Goal: Transaction & Acquisition: Obtain resource

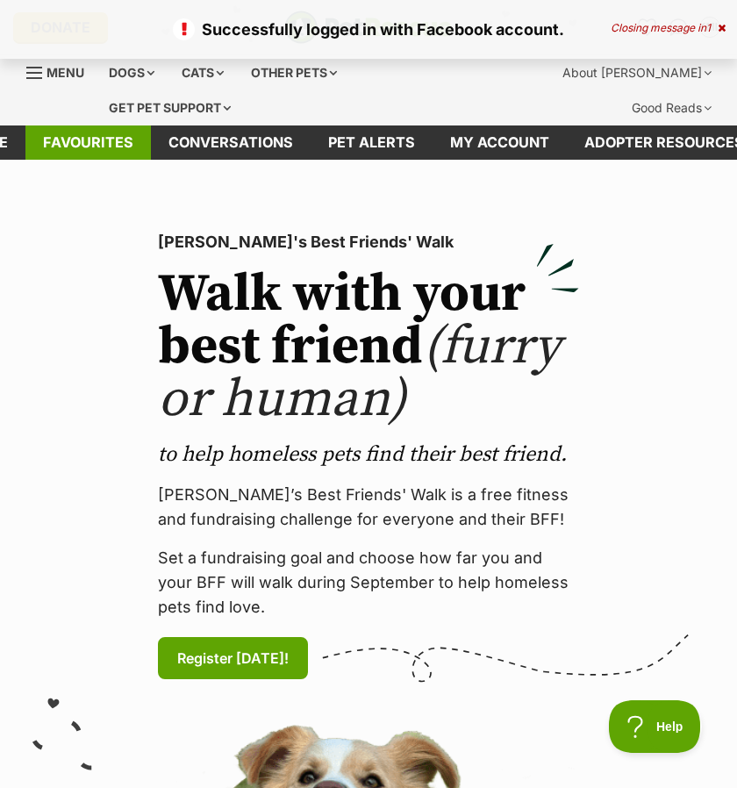
click at [136, 139] on link "Favourites" at bounding box center [87, 142] width 125 height 34
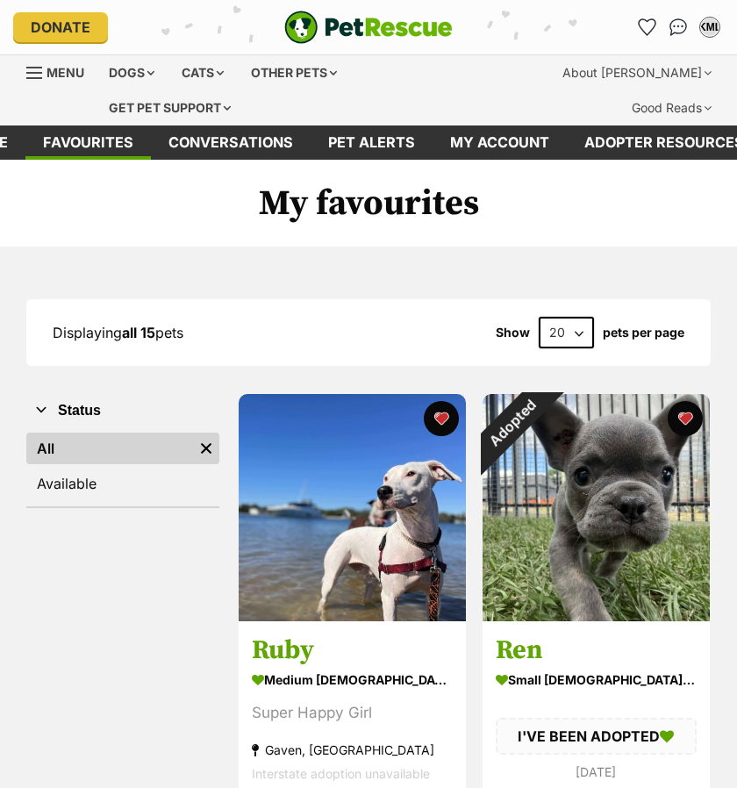
click at [367, 531] on img at bounding box center [352, 507] width 227 height 227
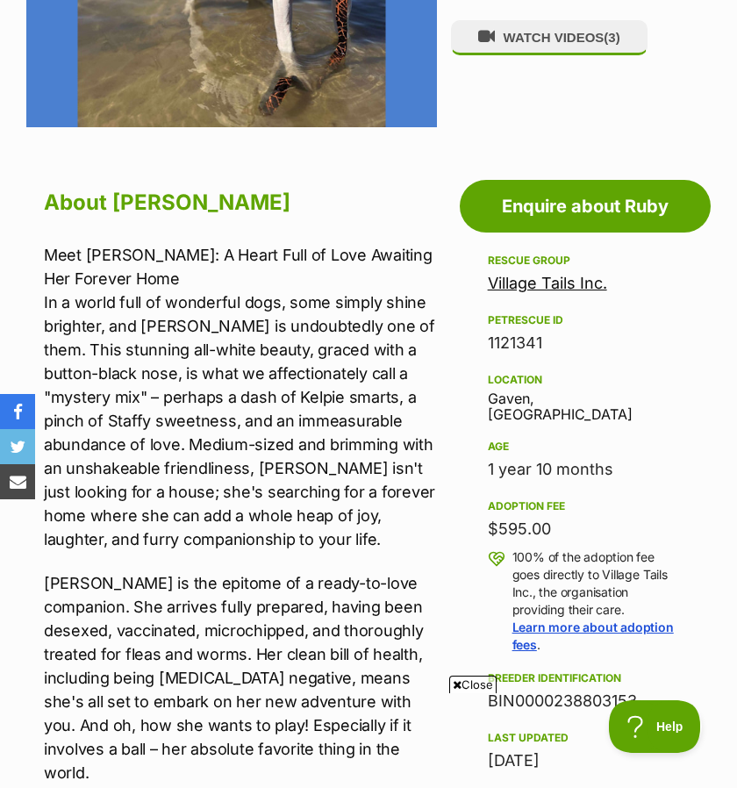
click at [457, 685] on icon at bounding box center [457, 684] width 9 height 11
drag, startPoint x: 305, startPoint y: 368, endPoint x: 405, endPoint y: 193, distance: 201.3
click at [305, 368] on p "Meet Ruby: A Heart Full of Love Awaiting Her Forever Home In a world full of wo…" at bounding box center [240, 397] width 393 height 308
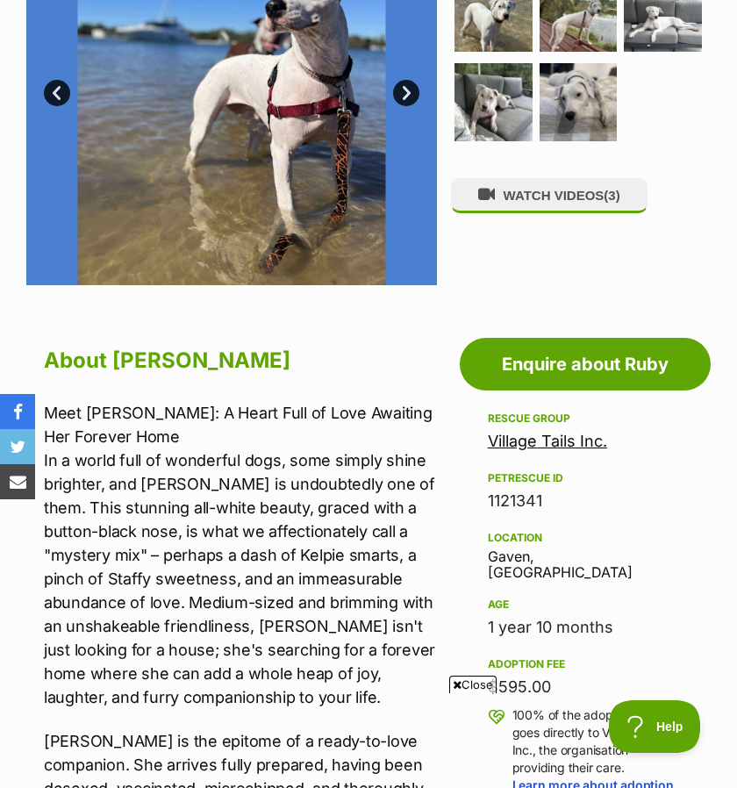
scroll to position [572, 0]
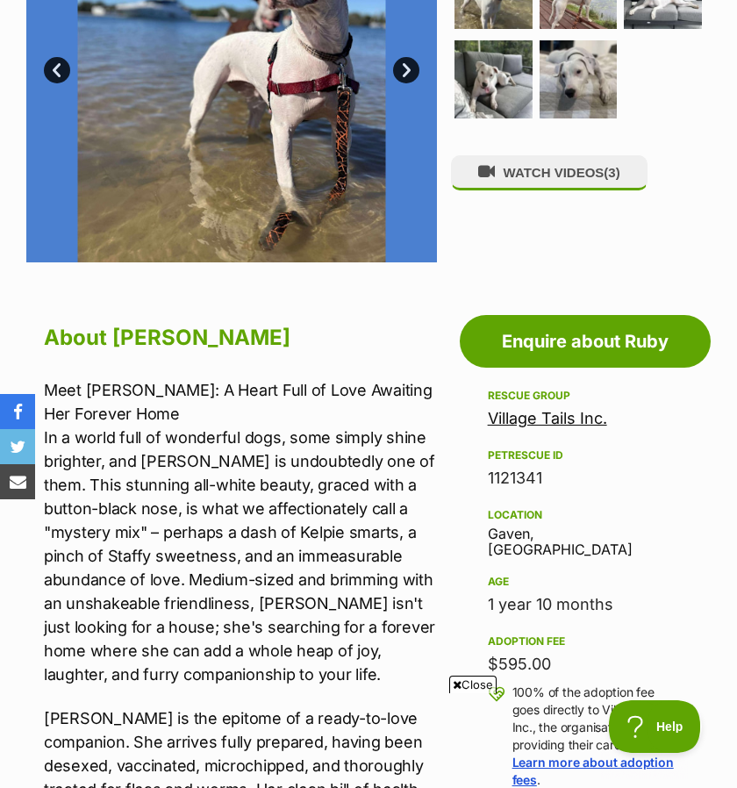
click at [523, 415] on link "Village Tails Inc." at bounding box center [547, 418] width 119 height 18
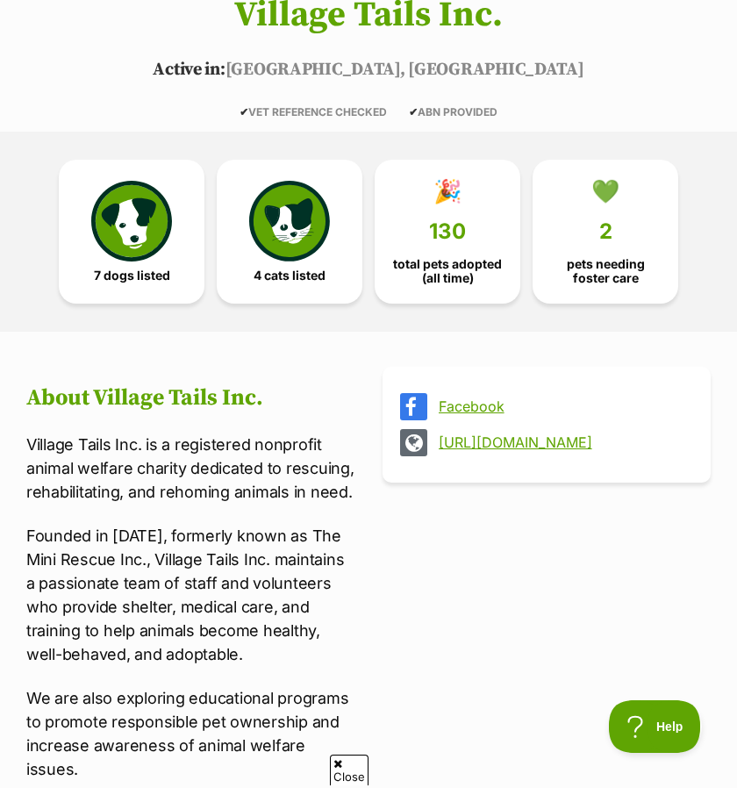
click at [498, 441] on link "http://www.villagetails.org.au" at bounding box center [562, 442] width 247 height 16
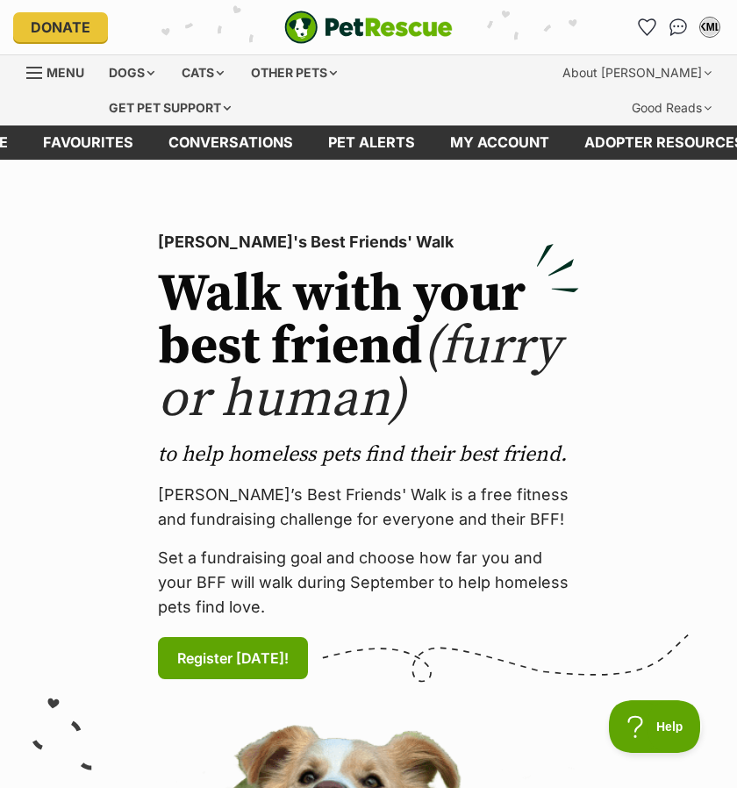
click at [640, 235] on div "PetRescue's Best Friends' Walk Walk with your best friend (furry or human) to h…" at bounding box center [368, 750] width 711 height 1069
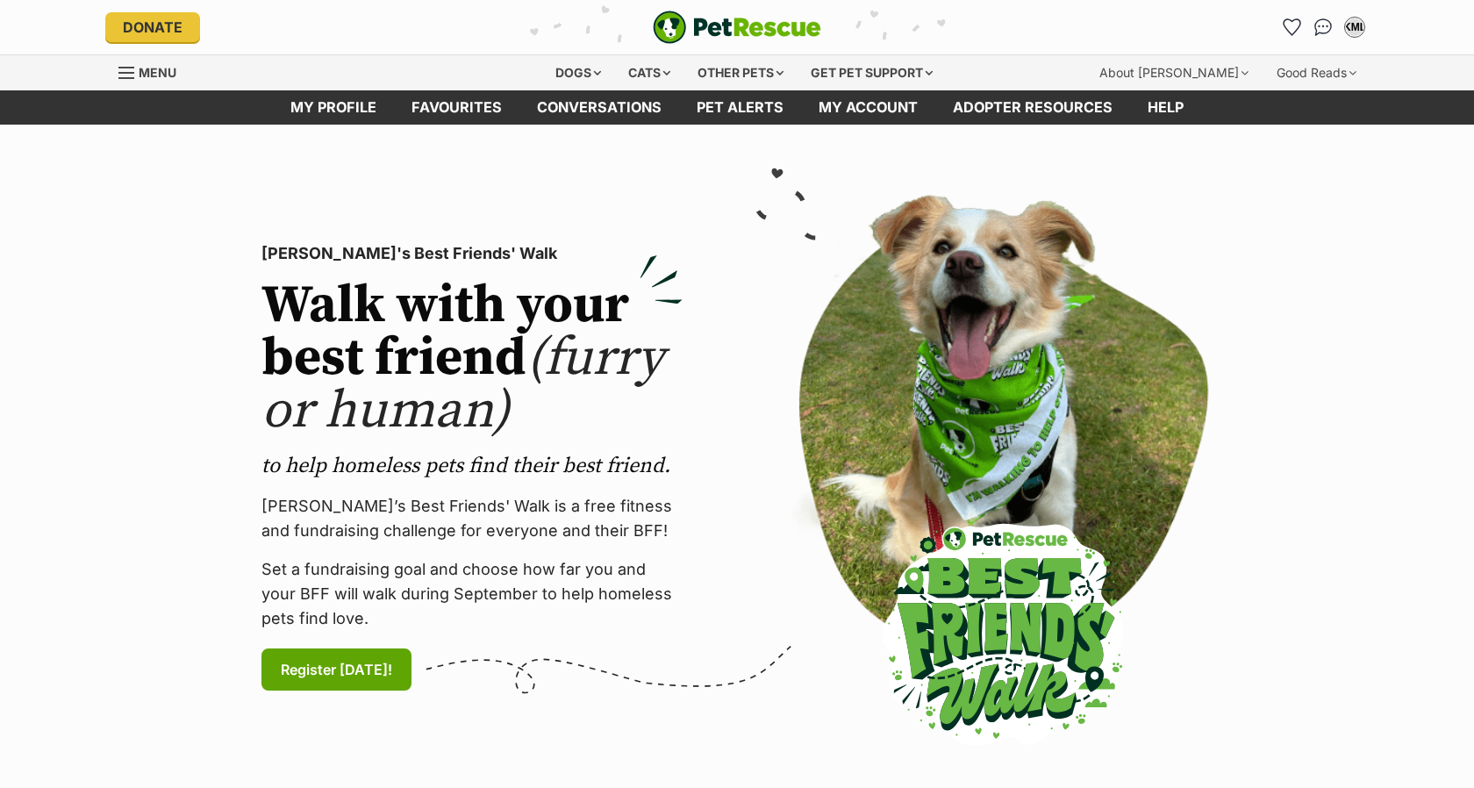
click at [474, 113] on link "Favourites" at bounding box center [456, 107] width 125 height 34
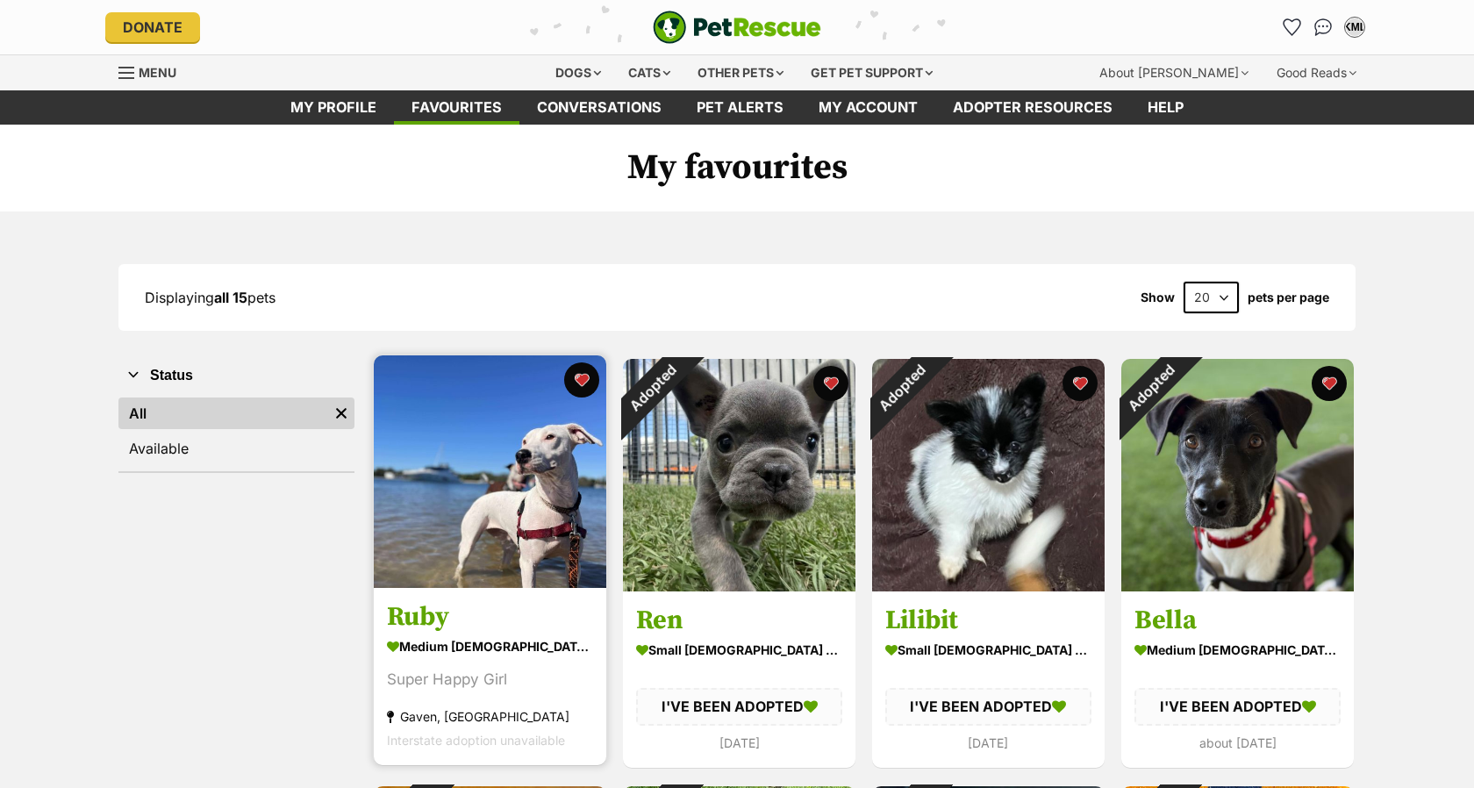
drag, startPoint x: 0, startPoint y: 0, endPoint x: 512, endPoint y: 534, distance: 739.3
click at [512, 534] on img at bounding box center [490, 471] width 233 height 233
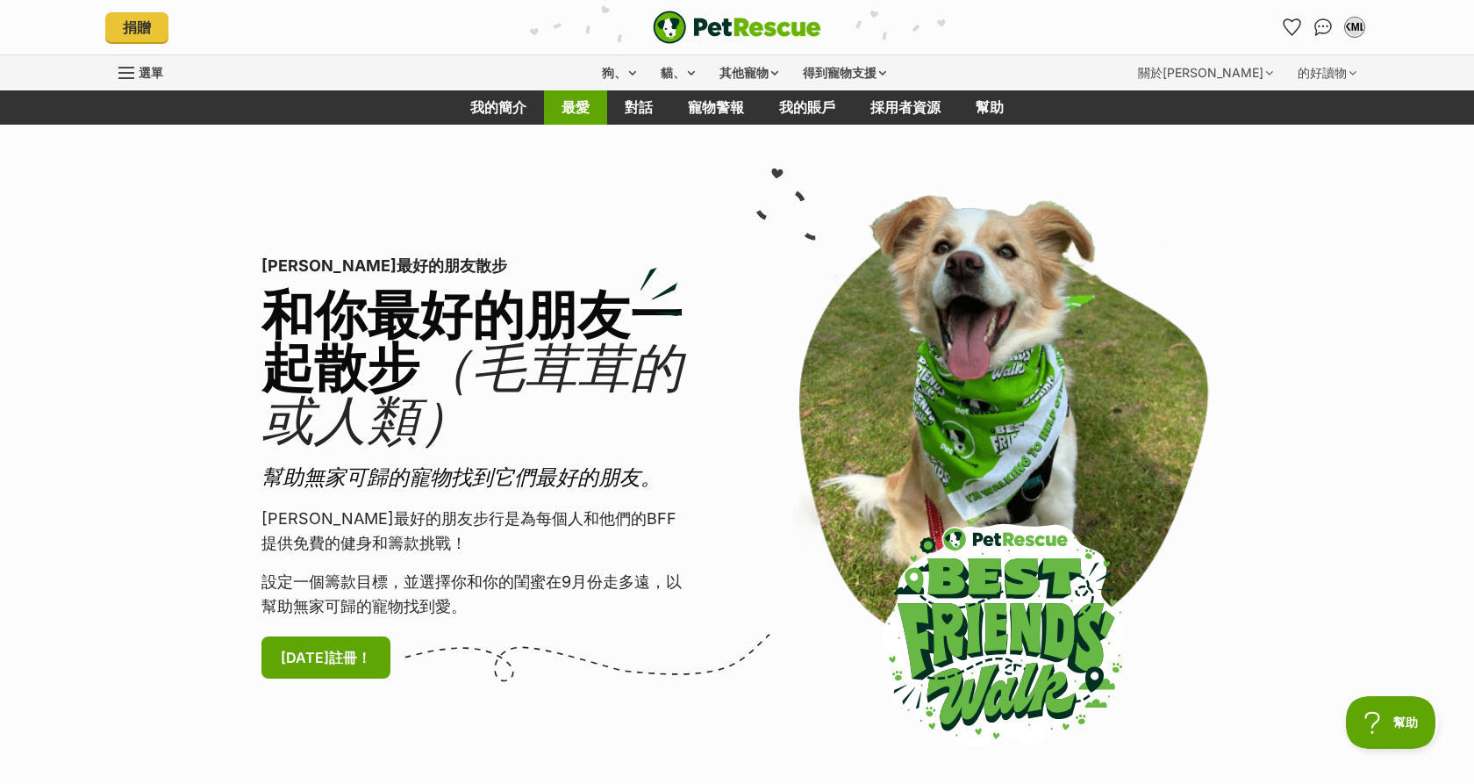
click at [592, 113] on link "最愛" at bounding box center [575, 107] width 63 height 34
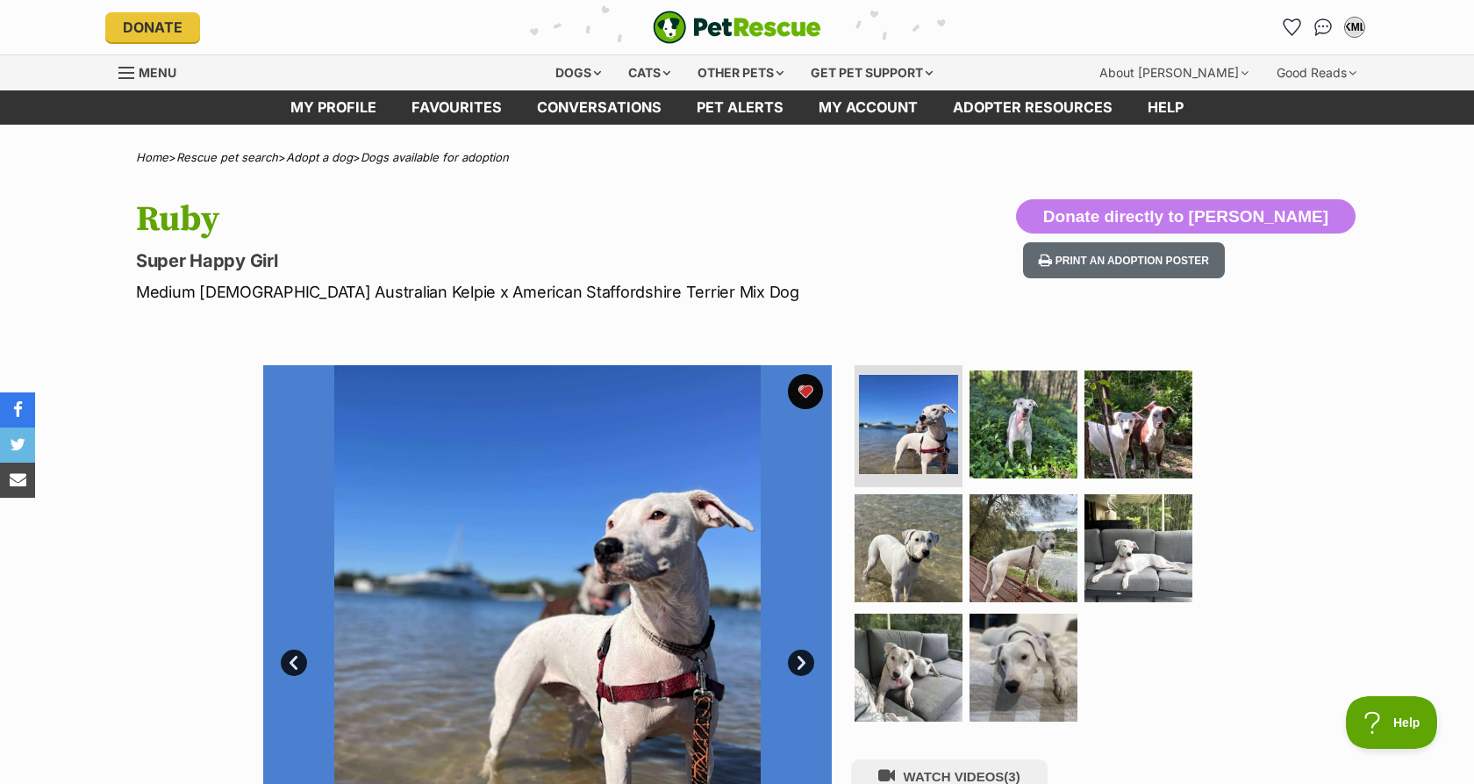
click at [894, 265] on div "Ruby Super Happy Girl Medium [DEMOGRAPHIC_DATA] Australian Kelpie x American St…" at bounding box center [737, 251] width 1290 height 104
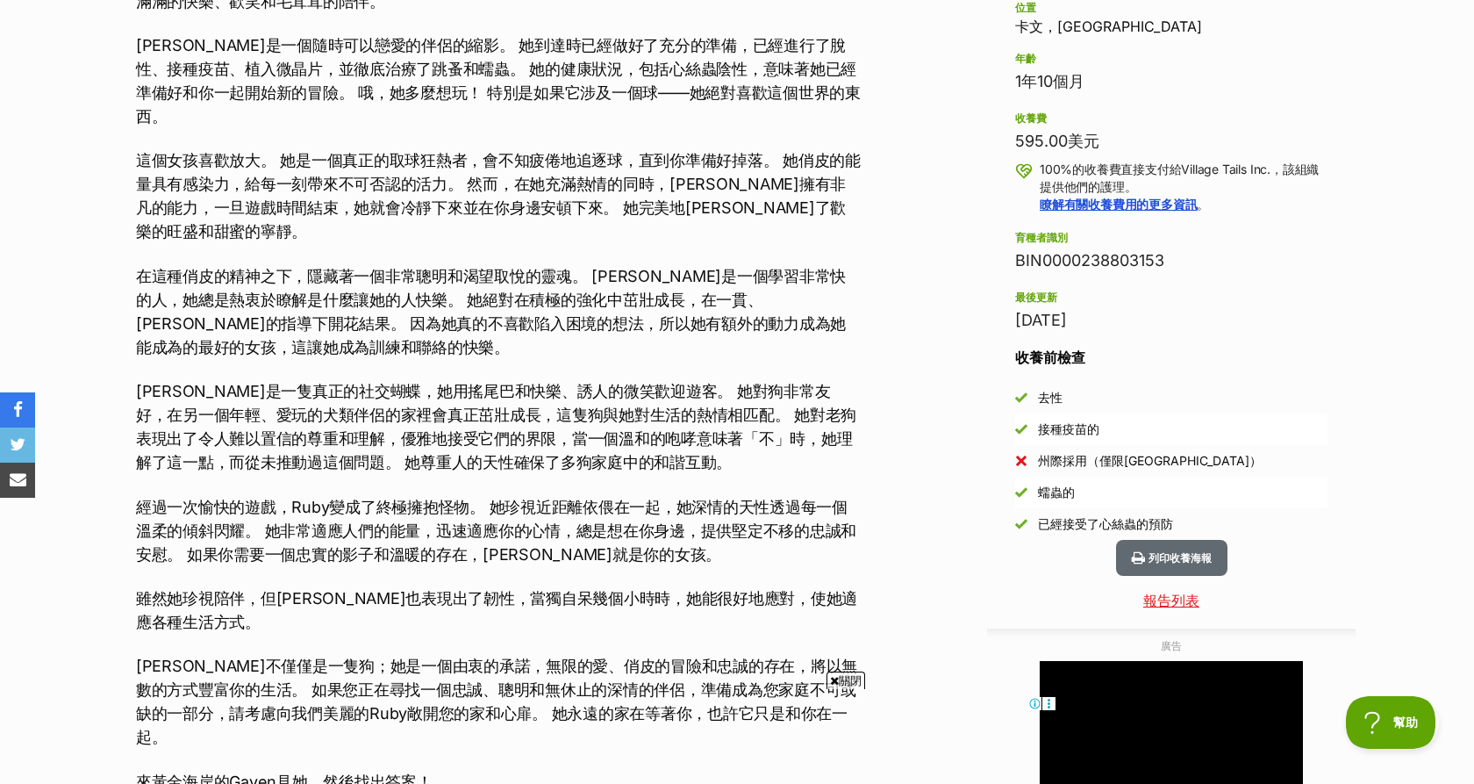
scroll to position [1180, 0]
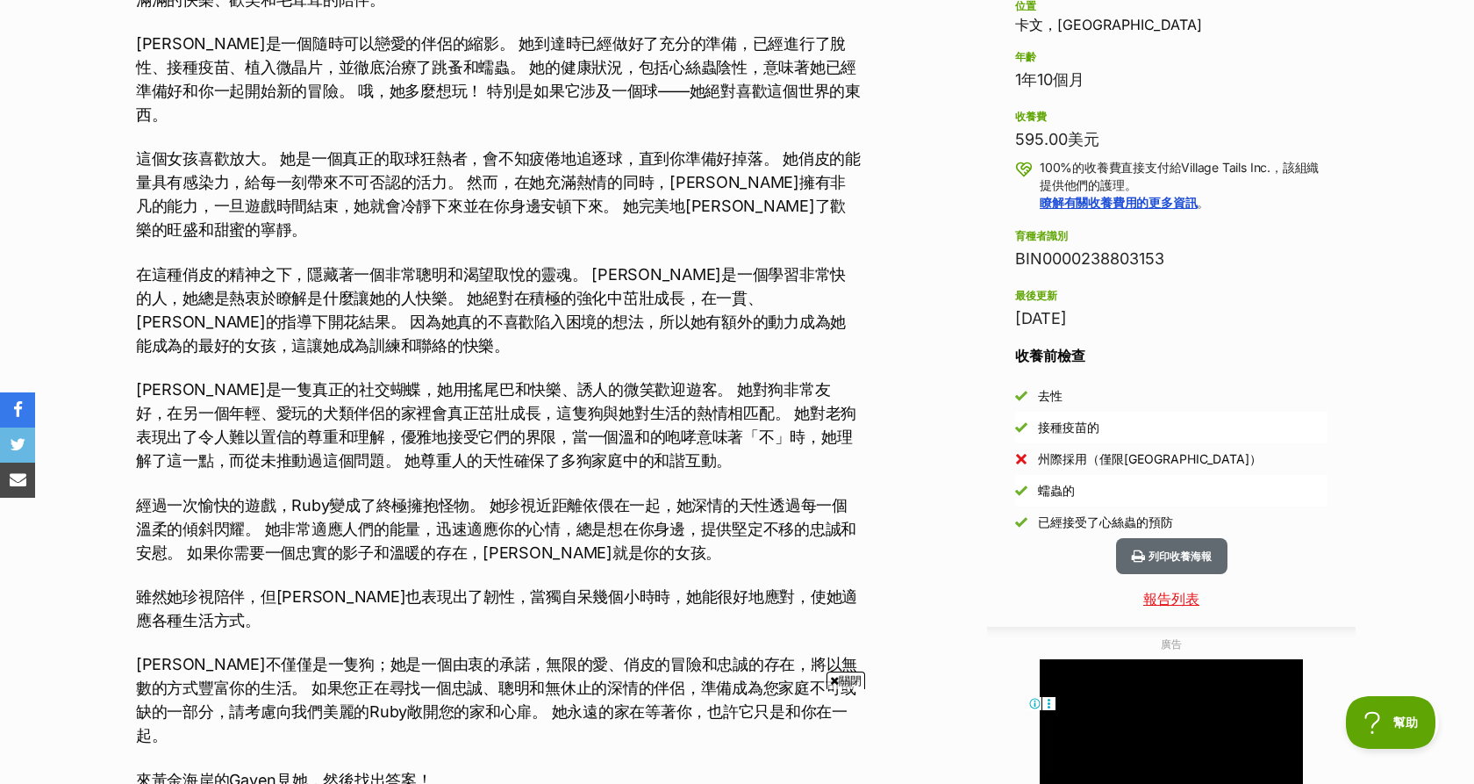
click at [841, 675] on span "關閉" at bounding box center [846, 680] width 39 height 18
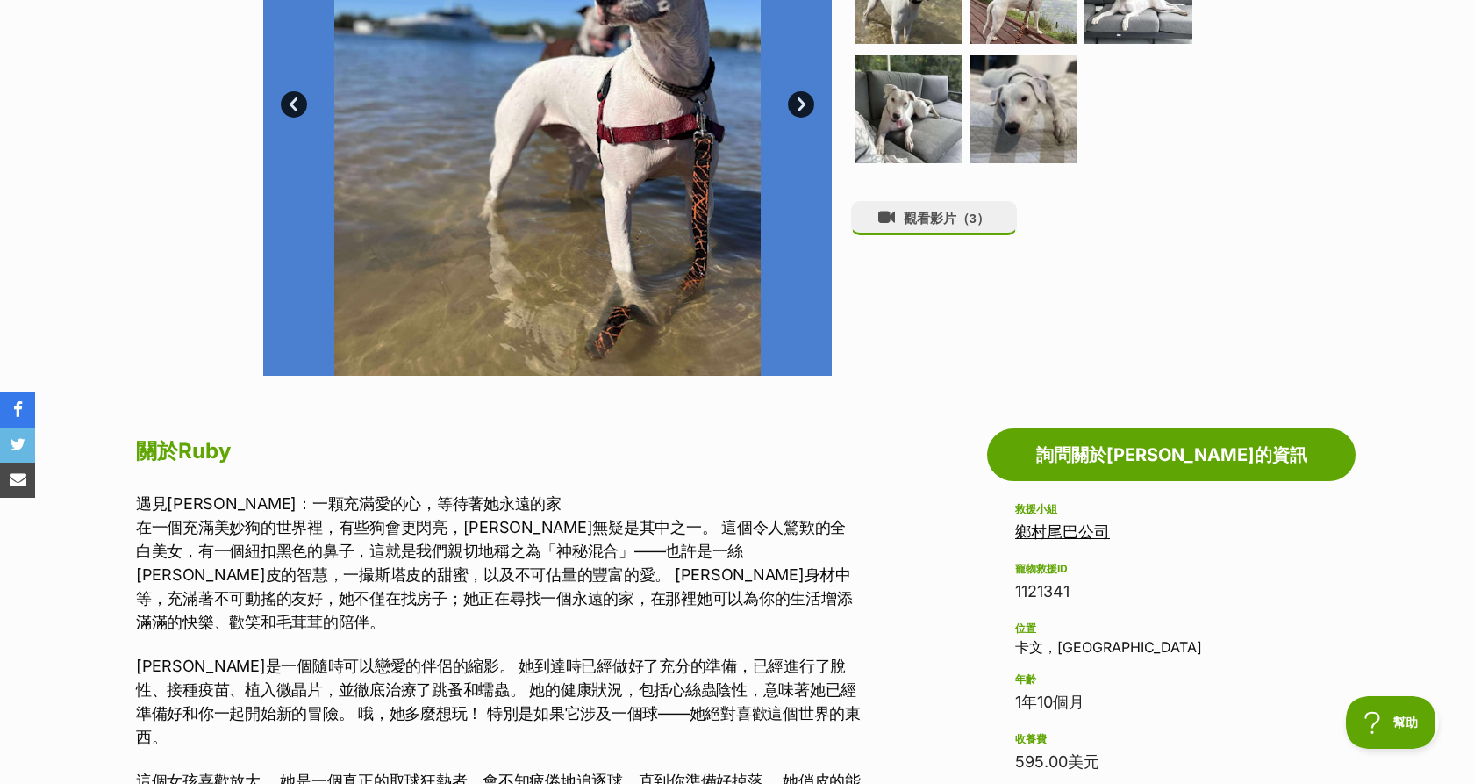
scroll to position [479, 0]
